Goal: Register for event/course

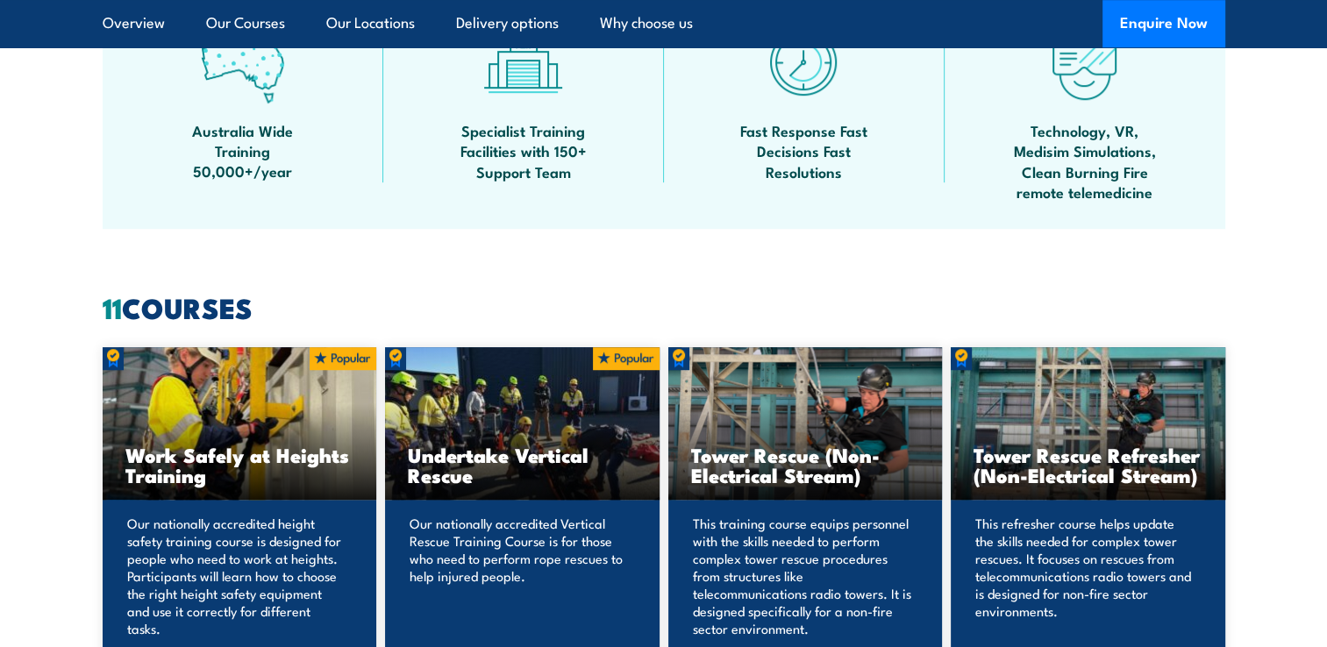
scroll to position [1140, 0]
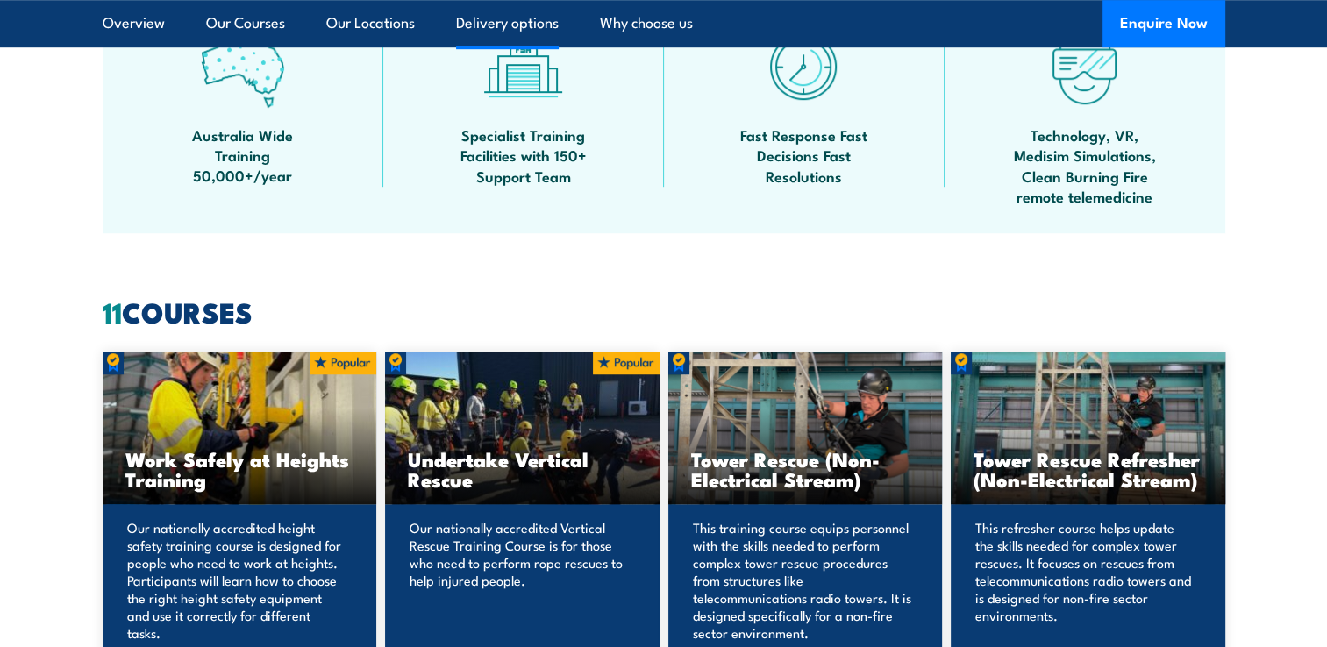
click at [510, 25] on link "Delivery options" at bounding box center [507, 23] width 103 height 46
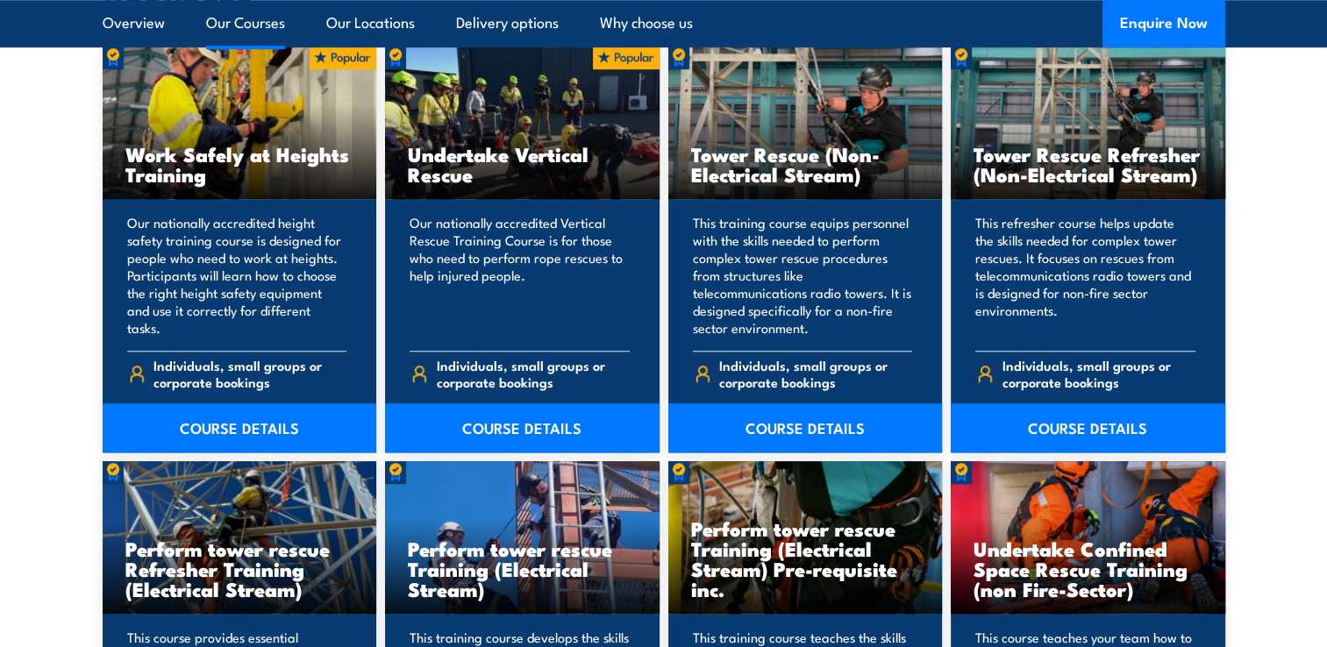
scroll to position [1415, 0]
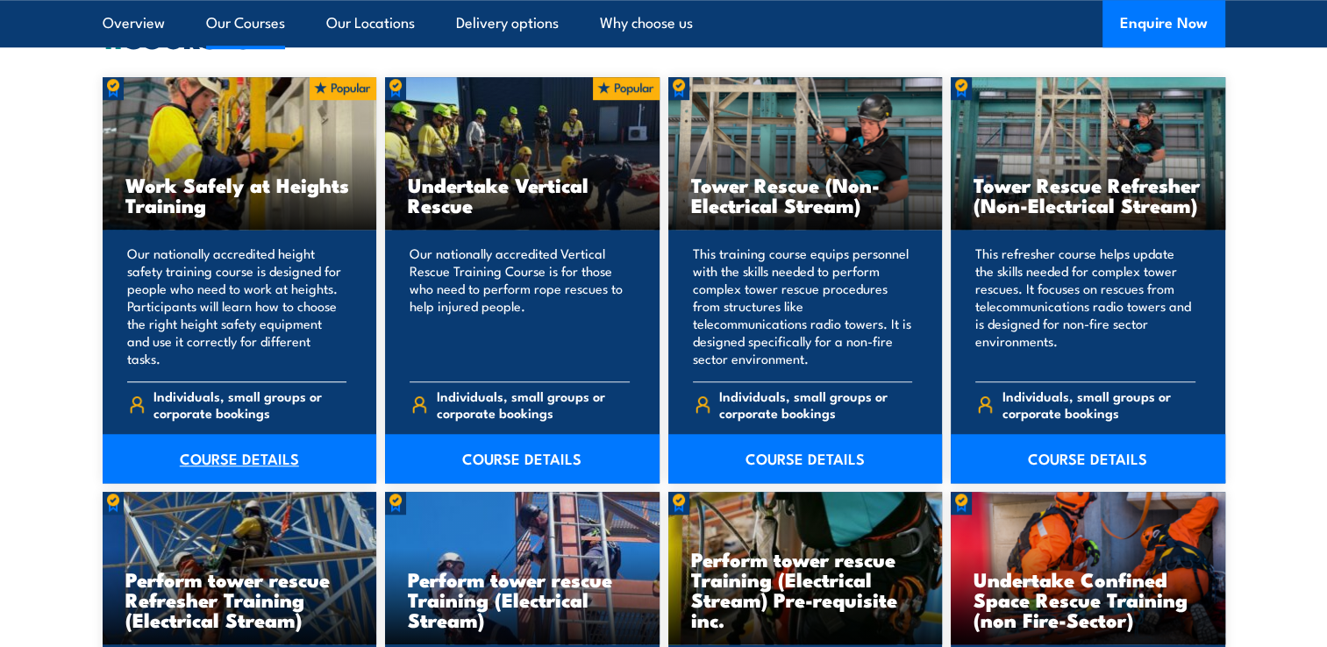
click at [231, 456] on link "COURSE DETAILS" at bounding box center [240, 458] width 275 height 49
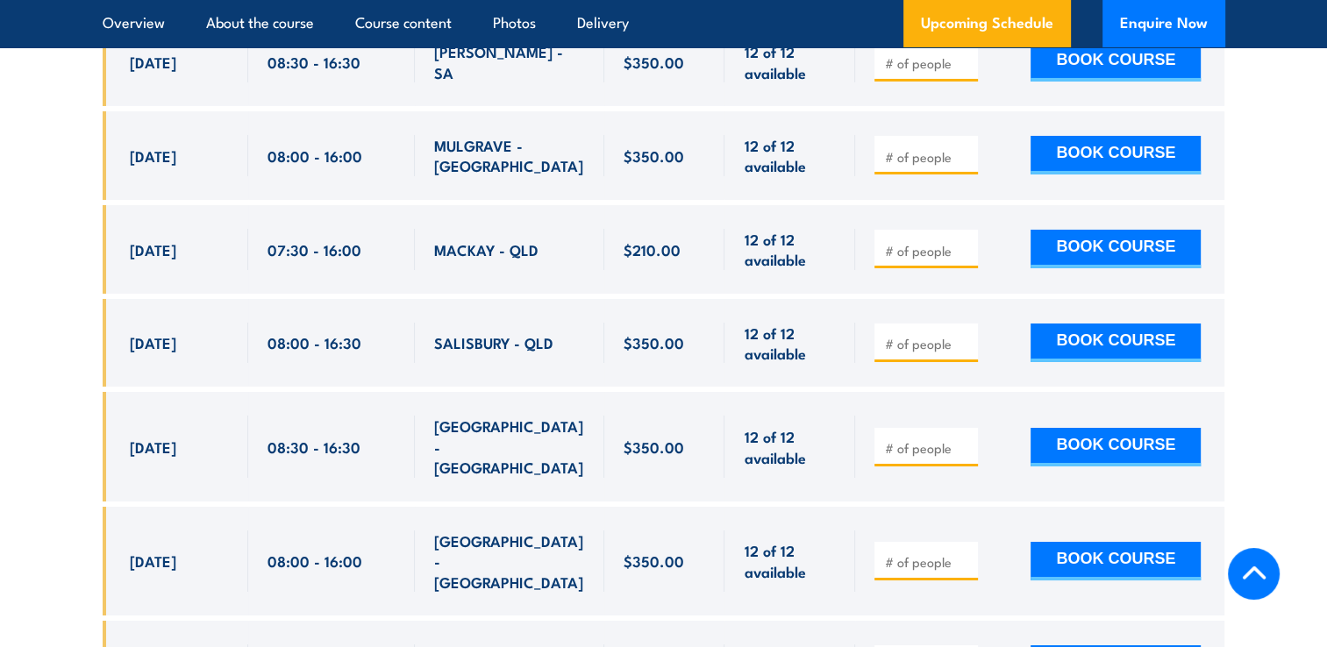
scroll to position [6227, 0]
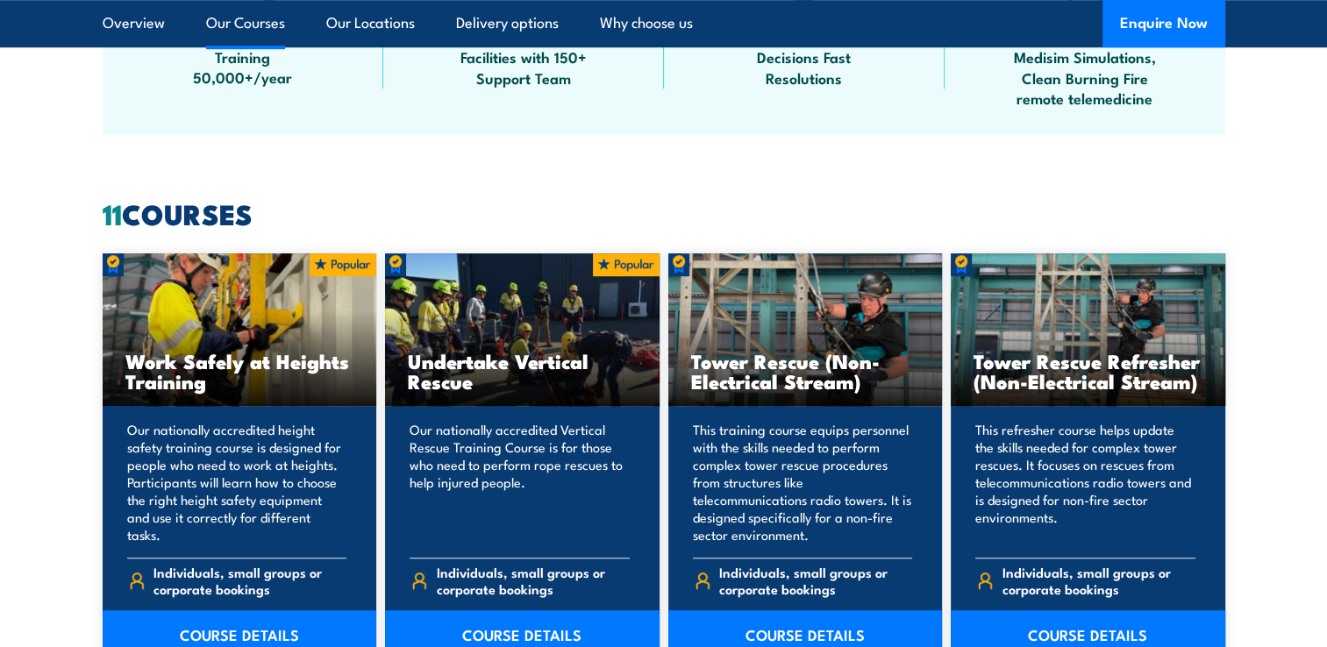
scroll to position [1219, 0]
